Goal: Transaction & Acquisition: Purchase product/service

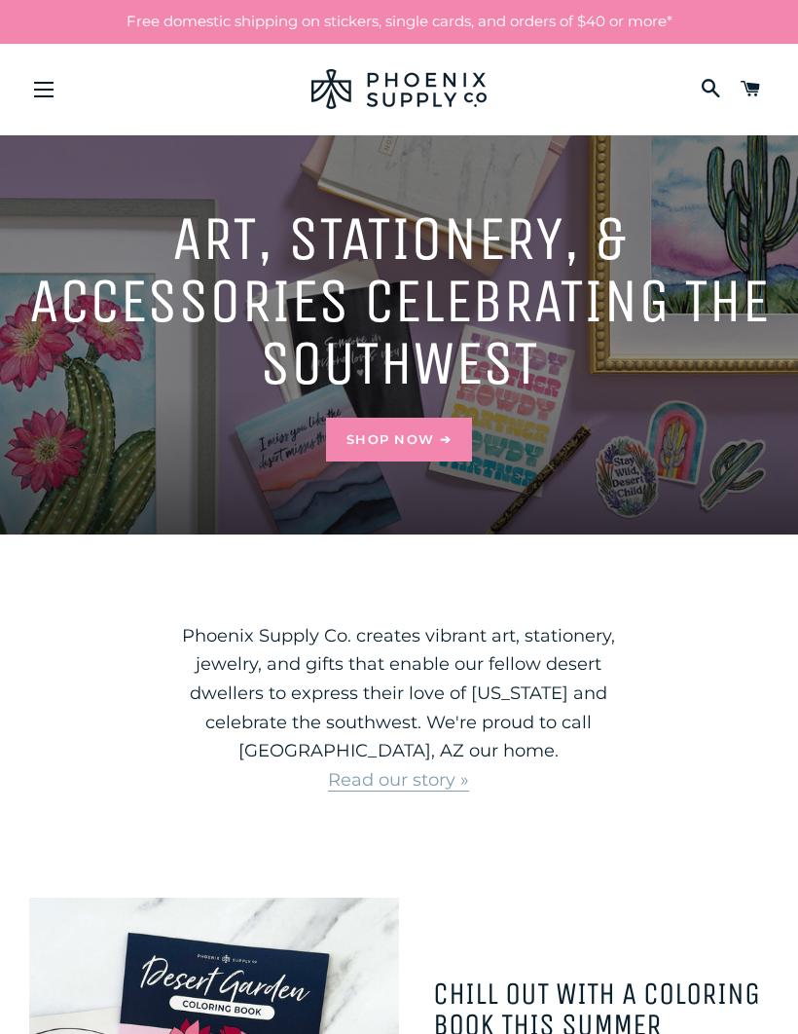
click at [422, 436] on link "Shop Now ➔" at bounding box center [399, 439] width 146 height 43
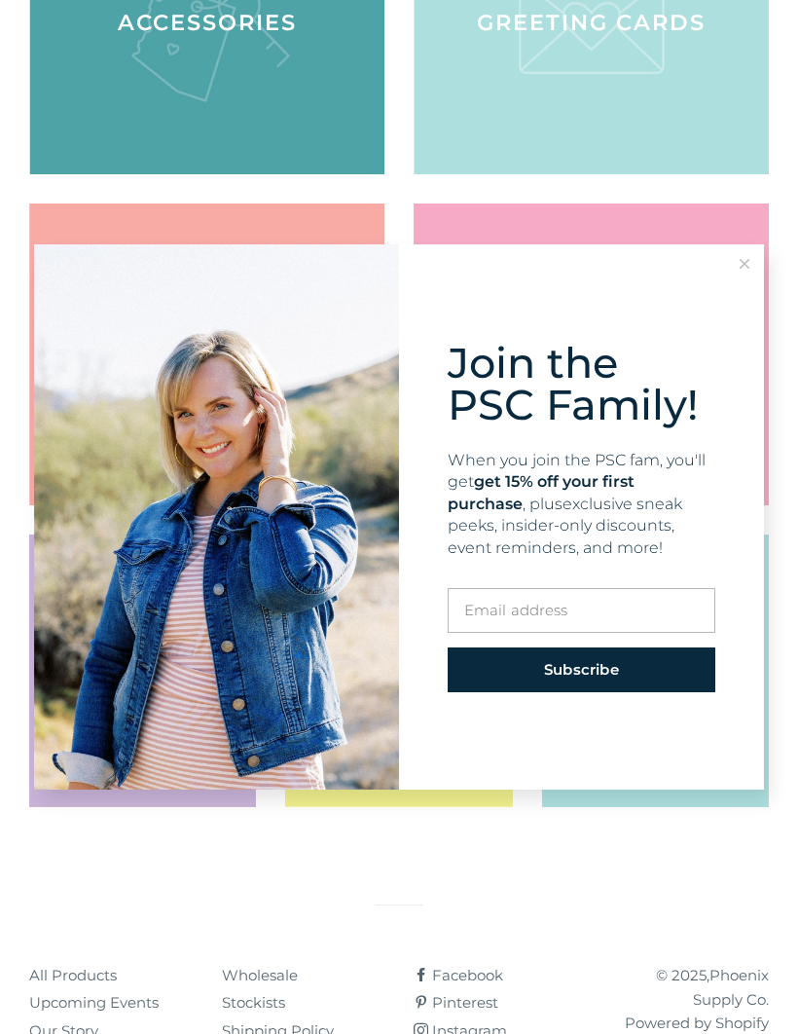
scroll to position [476, 0]
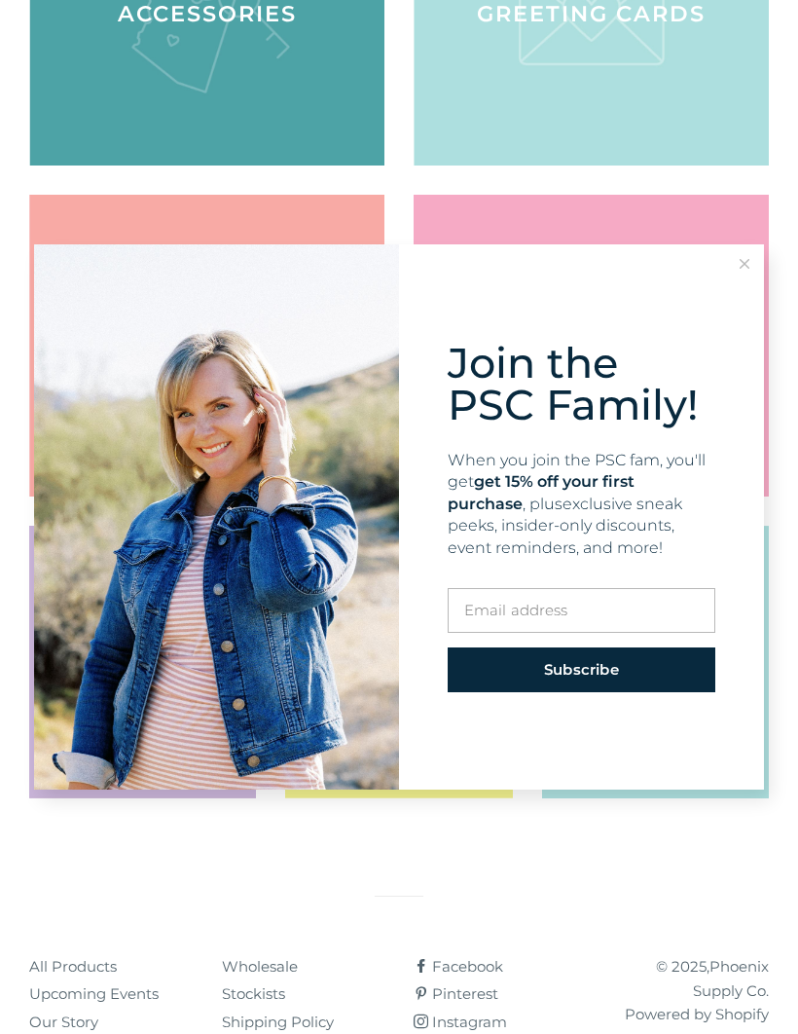
click at [753, 283] on button at bounding box center [744, 263] width 39 height 39
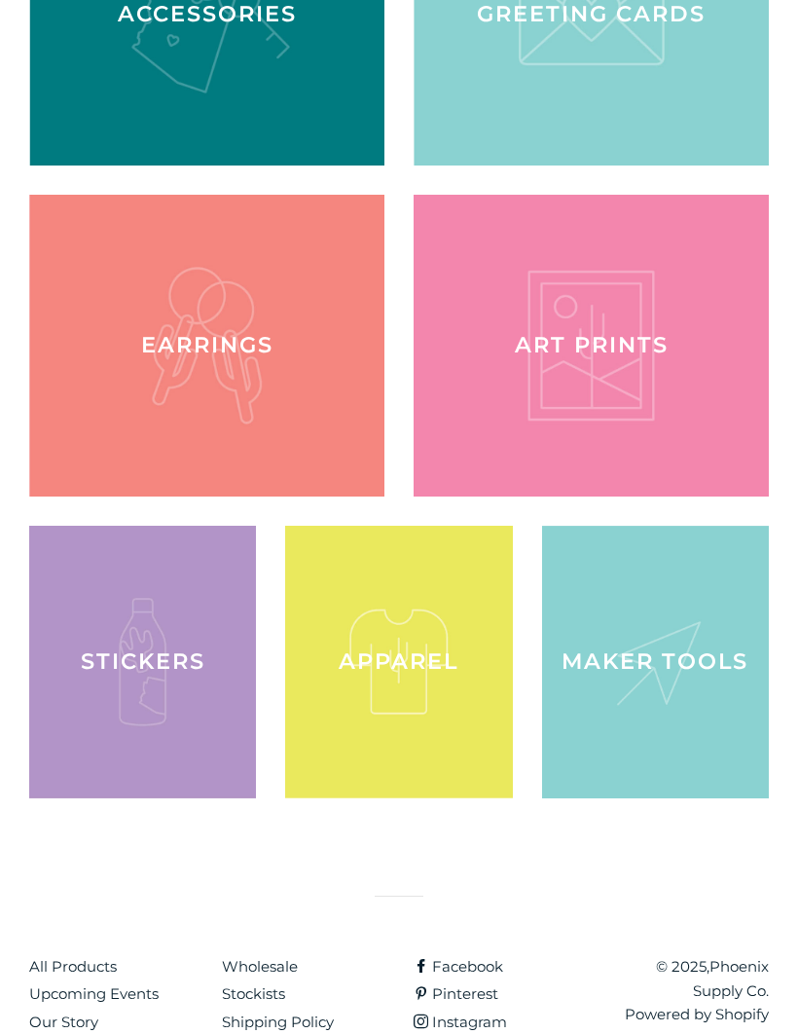
click at [169, 639] on div at bounding box center [142, 662] width 227 height 273
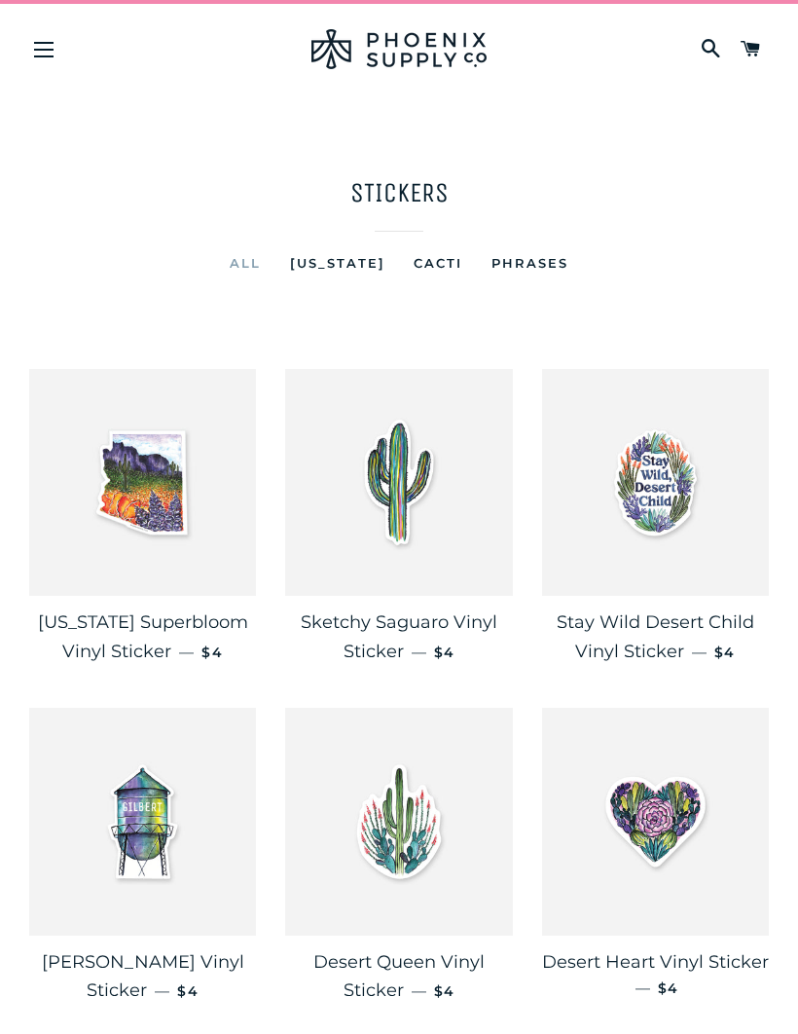
scroll to position [12, 0]
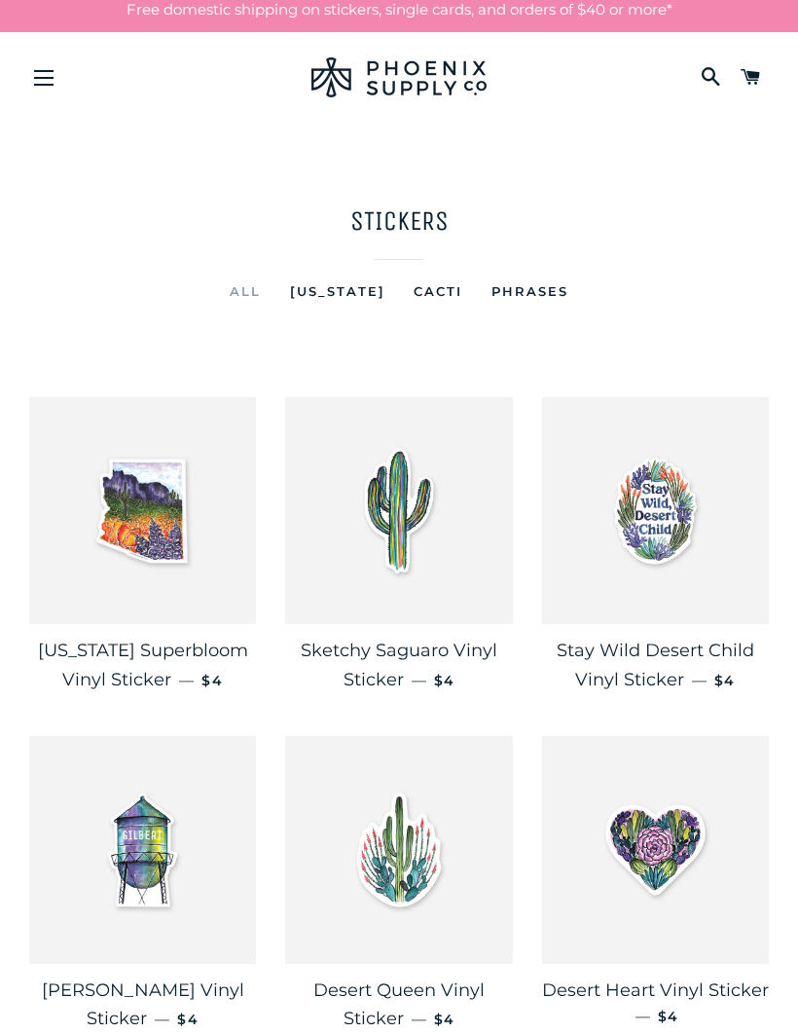
click at [683, 644] on span "Stay Wild Desert Child Vinyl Sticker" at bounding box center [656, 665] width 198 height 51
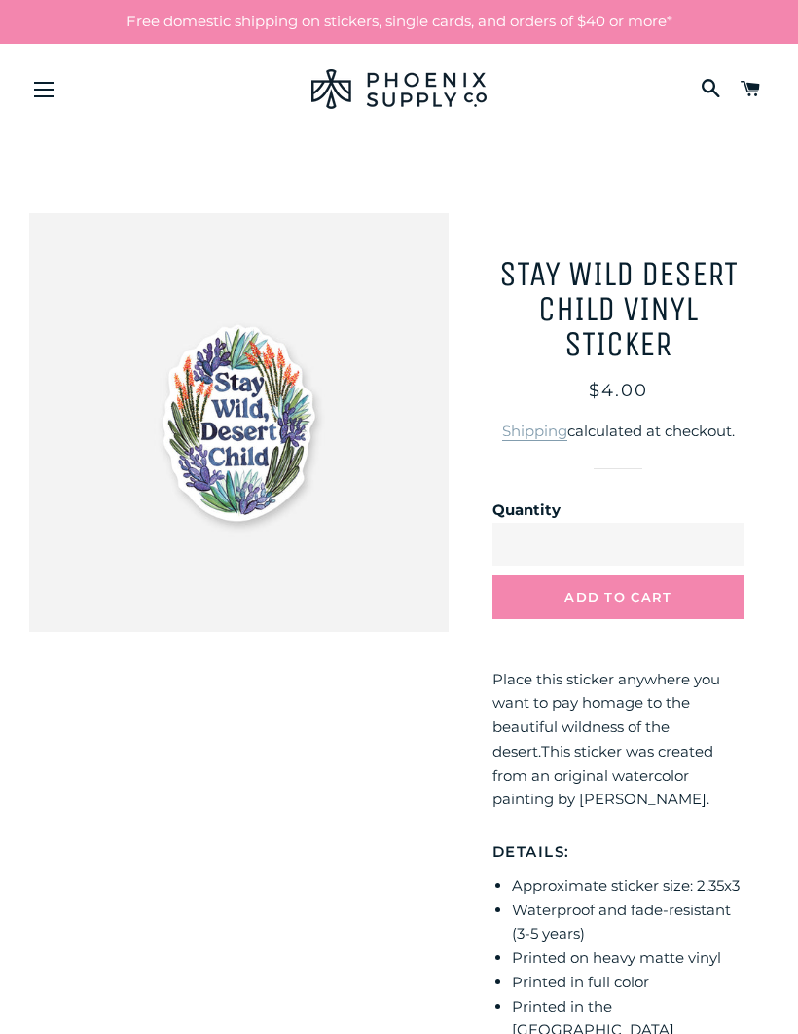
click at [665, 599] on span "Add to Cart" at bounding box center [618, 597] width 107 height 16
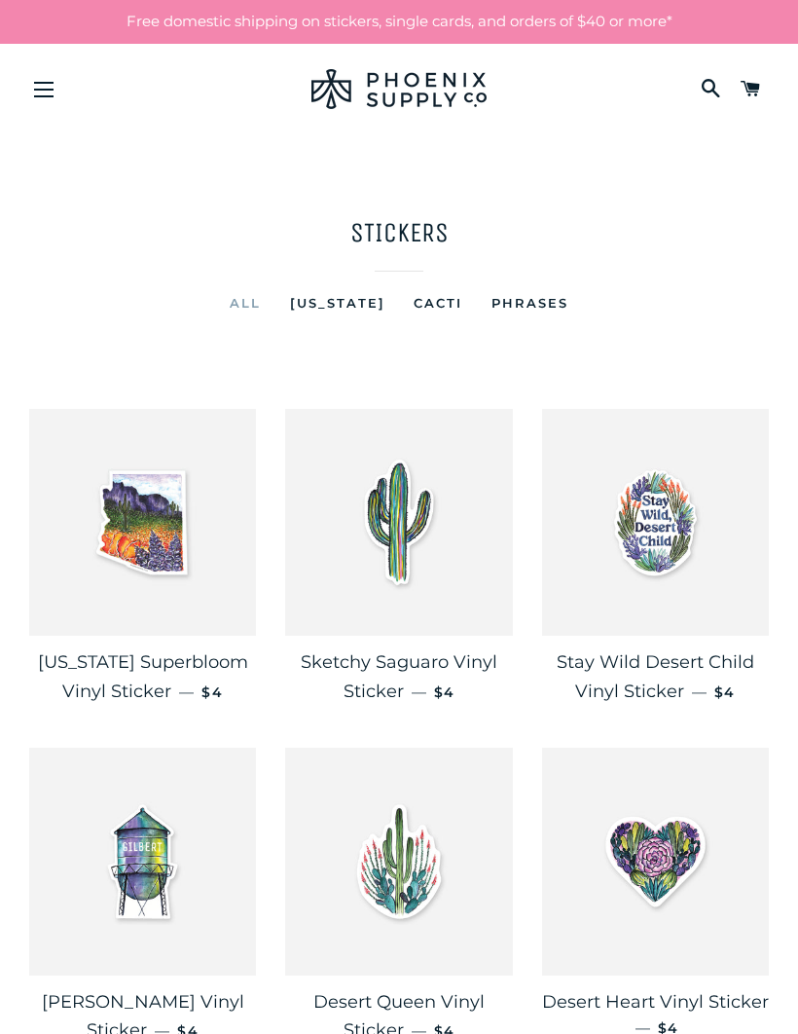
click at [45, 72] on button "Site navigation" at bounding box center [43, 89] width 49 height 49
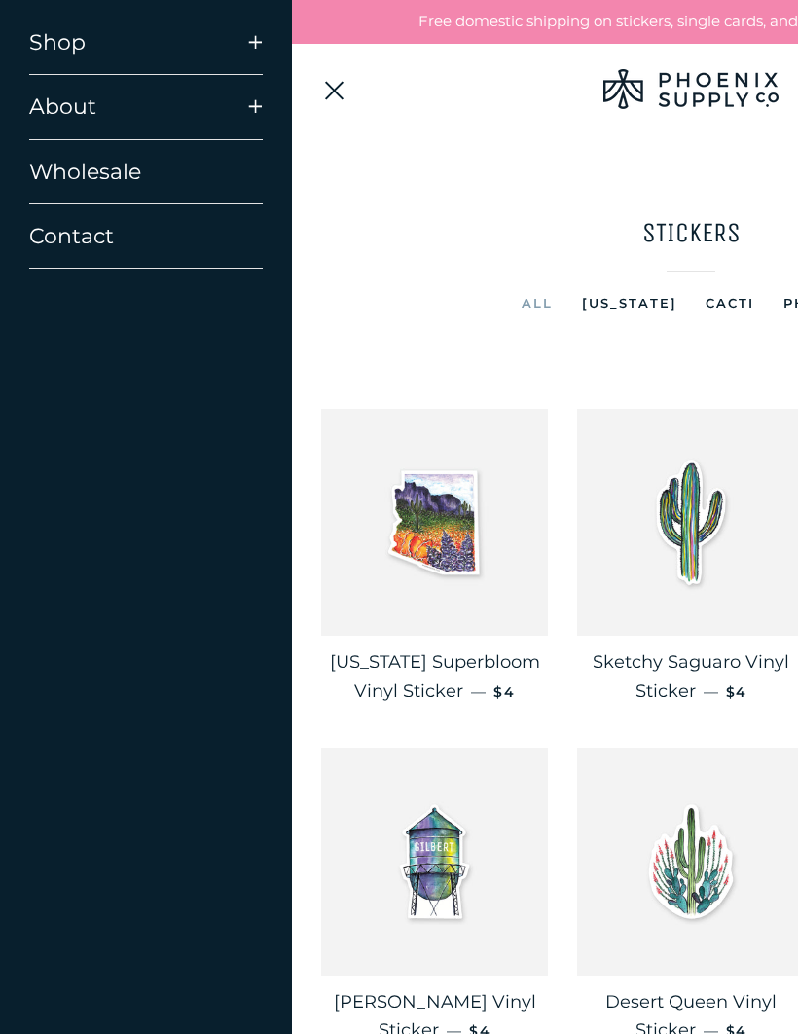
click at [60, 40] on link "Shop" at bounding box center [124, 43] width 219 height 64
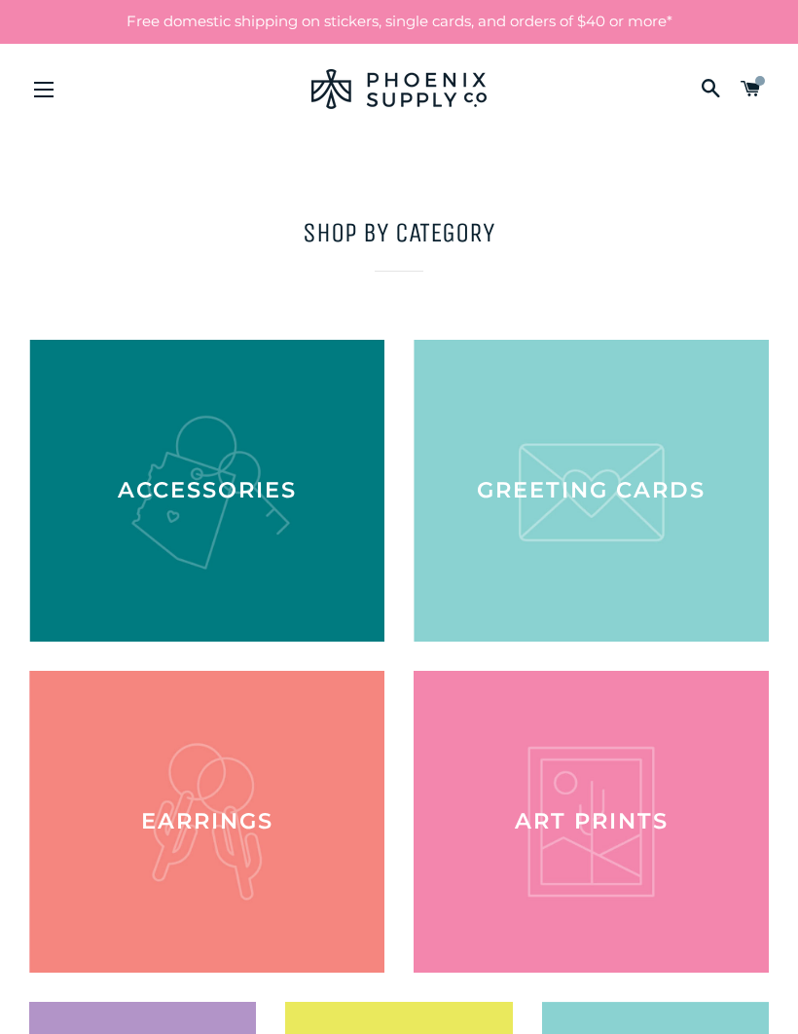
click at [260, 455] on div at bounding box center [206, 491] width 355 height 302
